Goal: Task Accomplishment & Management: Manage account settings

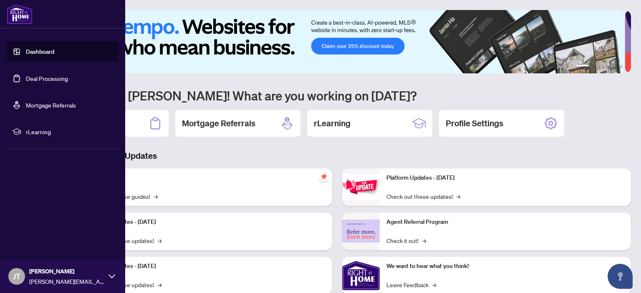
click at [26, 78] on link "Deal Processing" at bounding box center [47, 79] width 42 height 8
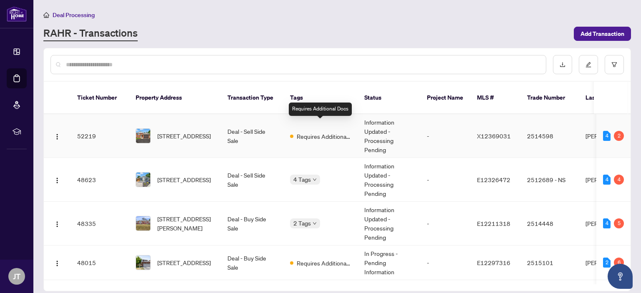
click at [321, 132] on span "Requires Additional Docs" at bounding box center [324, 136] width 54 height 9
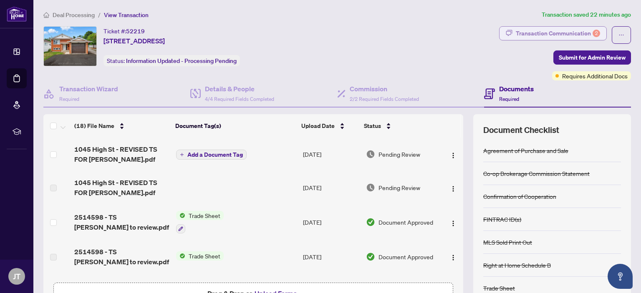
click at [551, 33] on div "Transaction Communication 2" at bounding box center [558, 33] width 84 height 13
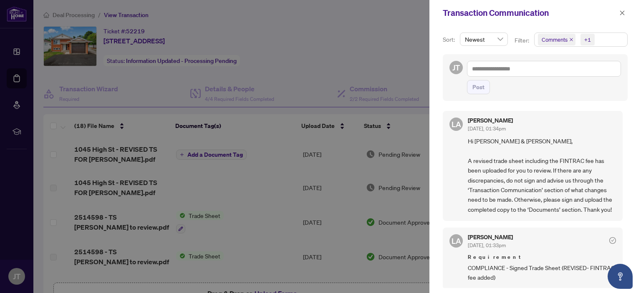
click at [317, 42] on div at bounding box center [320, 146] width 641 height 293
click at [110, 153] on div at bounding box center [320, 146] width 641 height 293
click at [109, 153] on div at bounding box center [320, 146] width 641 height 293
click at [624, 14] on icon "close" at bounding box center [622, 13] width 6 height 6
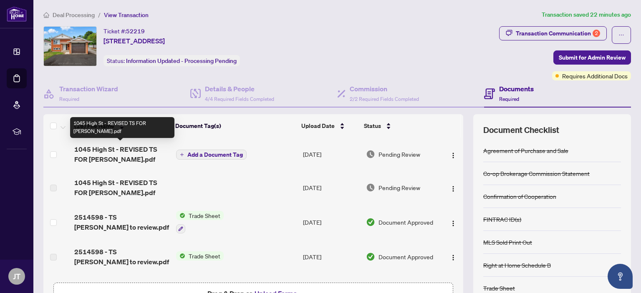
click at [103, 156] on span "1045 High St - REVISED TS FOR [PERSON_NAME].pdf" at bounding box center [121, 154] width 95 height 20
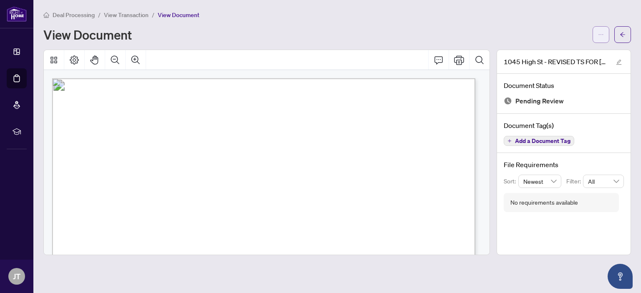
click at [594, 35] on button "button" at bounding box center [600, 34] width 17 height 17
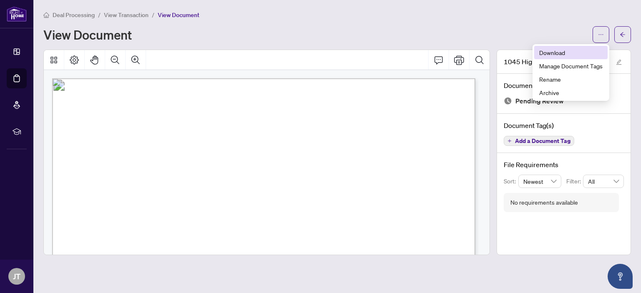
click at [571, 53] on span "Download" at bounding box center [570, 52] width 63 height 9
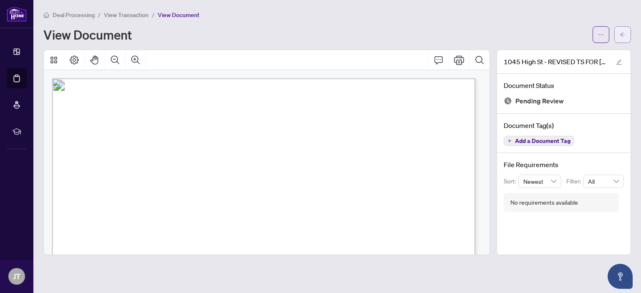
click at [625, 34] on icon "arrow-left" at bounding box center [622, 34] width 5 height 5
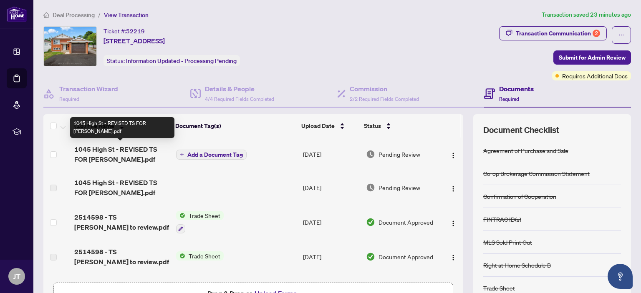
click at [123, 146] on span "1045 High St - REVISED TS FOR [PERSON_NAME].pdf" at bounding box center [121, 154] width 95 height 20
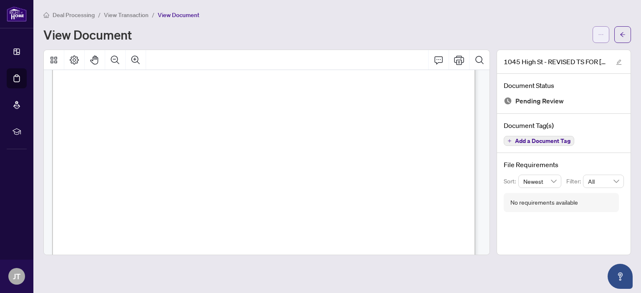
scroll to position [304, 0]
click at [593, 35] on button "button" at bounding box center [600, 34] width 17 height 17
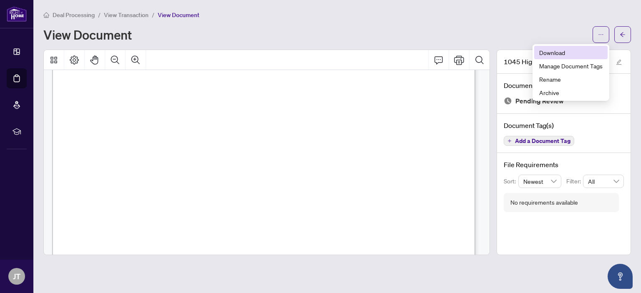
click at [542, 55] on span "Download" at bounding box center [570, 52] width 63 height 9
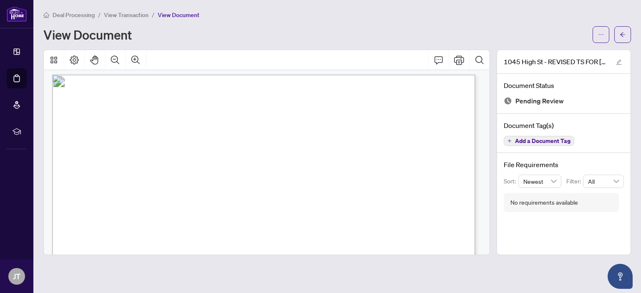
scroll to position [0, 0]
click at [622, 35] on icon "arrow-left" at bounding box center [623, 35] width 6 height 6
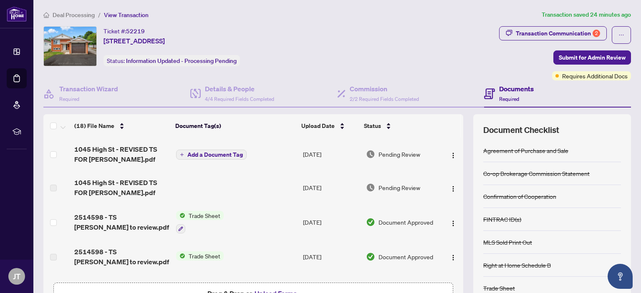
scroll to position [55, 0]
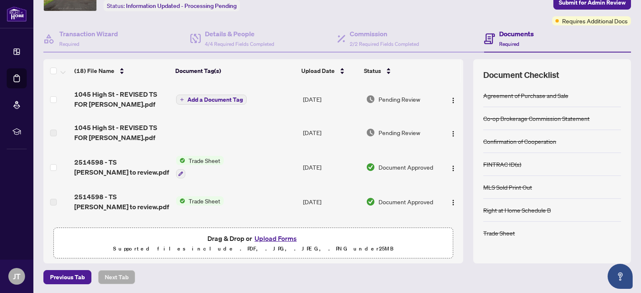
click at [269, 237] on button "Upload Forms" at bounding box center [275, 238] width 47 height 11
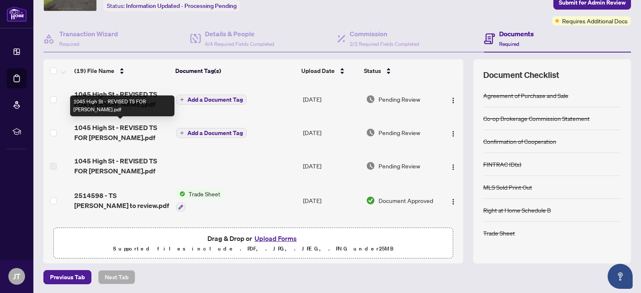
click at [126, 131] on span "1045 High St - REVISED TS FOR [PERSON_NAME].pdf" at bounding box center [121, 133] width 95 height 20
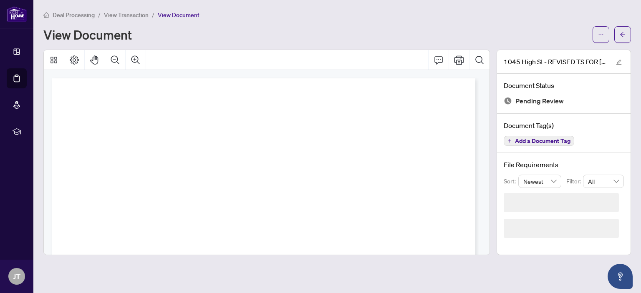
scroll to position [209, 0]
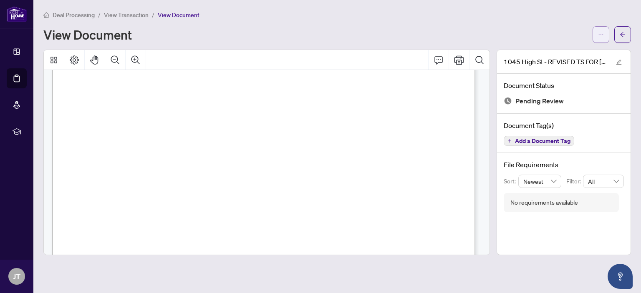
click at [595, 35] on button "button" at bounding box center [600, 34] width 17 height 17
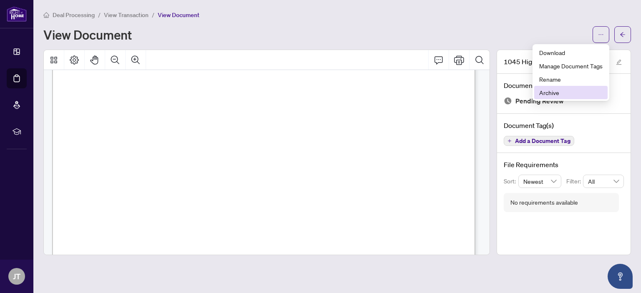
click at [551, 90] on span "Archive" at bounding box center [570, 92] width 63 height 9
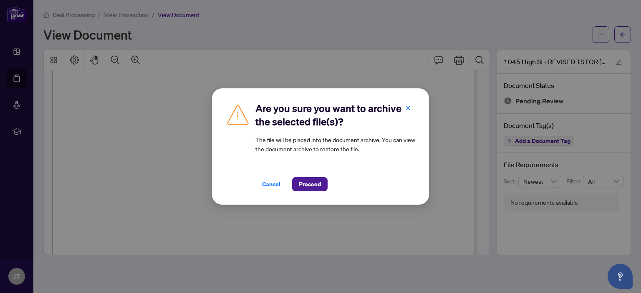
scroll to position [321, 0]
drag, startPoint x: 327, startPoint y: 169, endPoint x: 319, endPoint y: 176, distance: 10.9
click at [319, 176] on div "Cancel Proceed" at bounding box center [335, 179] width 160 height 25
click at [317, 180] on span "Proceed" at bounding box center [310, 184] width 22 height 13
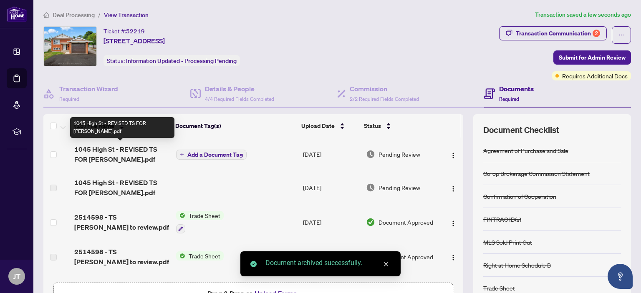
click at [122, 154] on span "1045 High St - REVISED TS FOR [PERSON_NAME].pdf" at bounding box center [121, 154] width 95 height 20
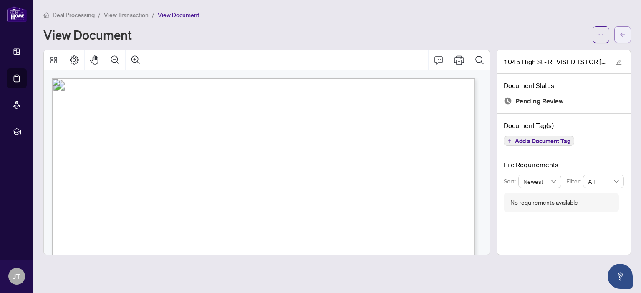
click at [624, 32] on icon "arrow-left" at bounding box center [623, 35] width 6 height 6
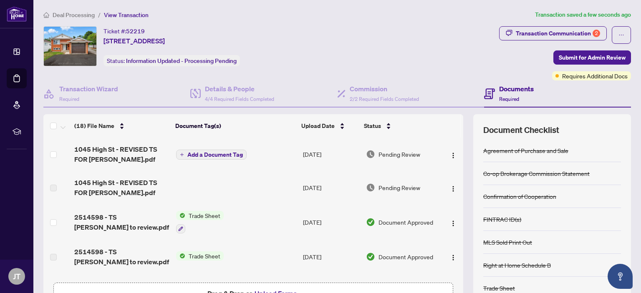
click at [208, 155] on span "Add a Document Tag" at bounding box center [214, 155] width 55 height 6
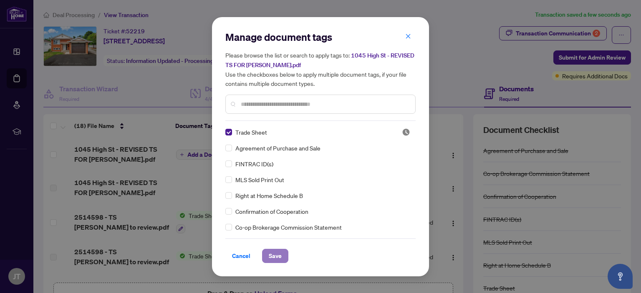
click at [269, 260] on span "Save" at bounding box center [275, 255] width 13 height 13
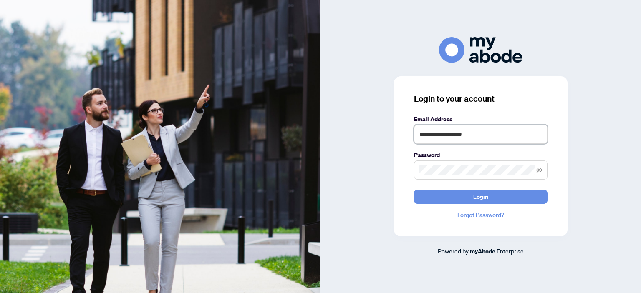
click at [455, 136] on input "**********" at bounding box center [480, 134] width 133 height 19
click at [459, 135] on input "**********" at bounding box center [480, 134] width 133 height 19
type input "**********"
click at [499, 196] on button "Login" at bounding box center [480, 197] width 133 height 14
